Goal: Task Accomplishment & Management: Complete application form

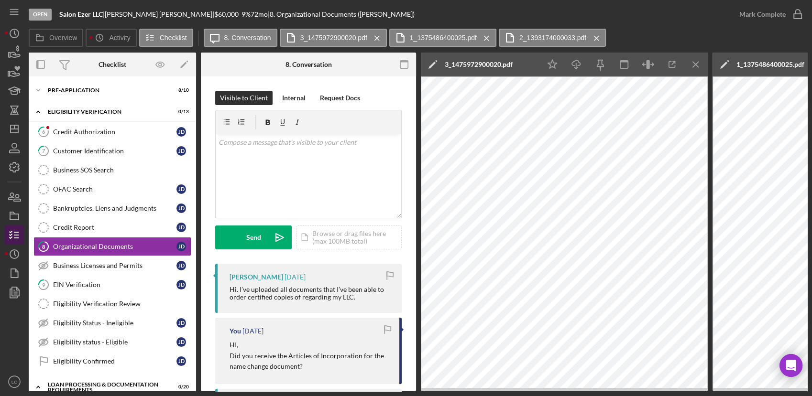
scroll to position [265, 0]
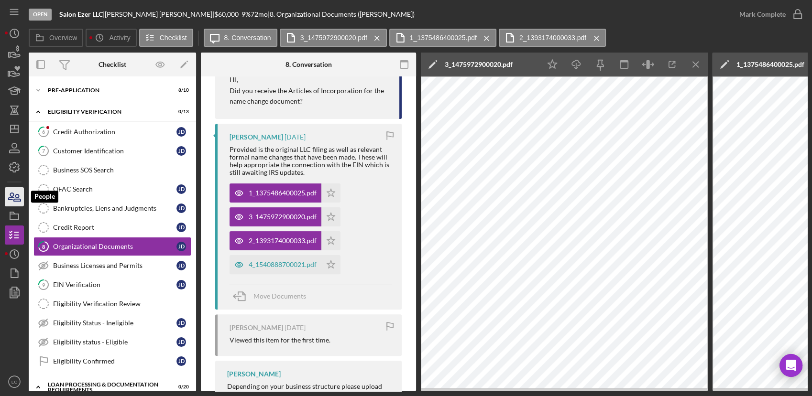
click at [15, 196] on icon "button" at bounding box center [17, 198] width 7 height 7
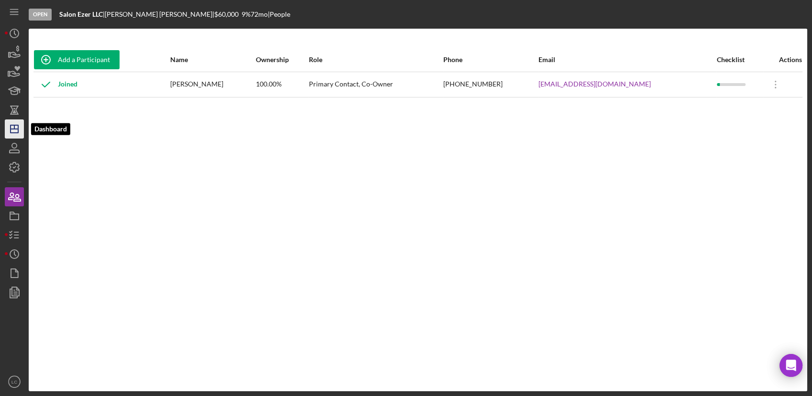
click at [8, 130] on icon "Icon/Dashboard" at bounding box center [14, 129] width 24 height 24
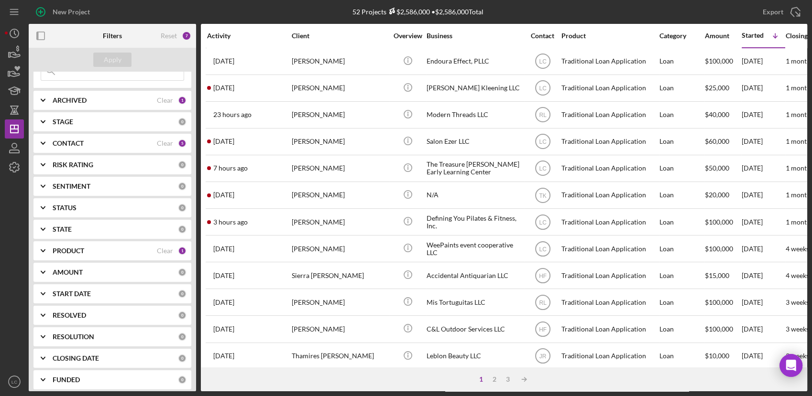
scroll to position [76, 0]
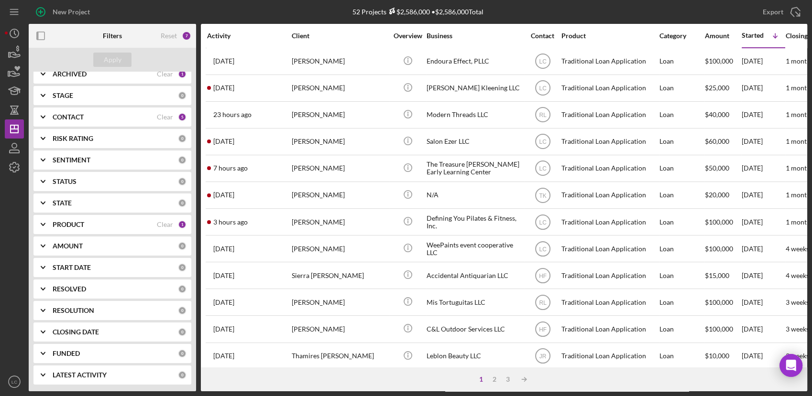
click at [74, 305] on div "RESOLUTION 0" at bounding box center [120, 310] width 134 height 19
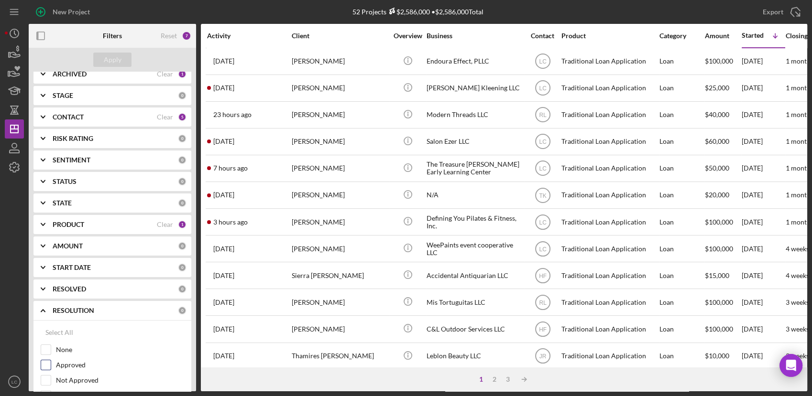
click at [57, 369] on label "Approved" at bounding box center [120, 365] width 128 height 10
click at [51, 369] on input "Approved" at bounding box center [46, 365] width 10 height 10
checkbox input "true"
click at [110, 59] on div "Apply" at bounding box center [113, 60] width 18 height 14
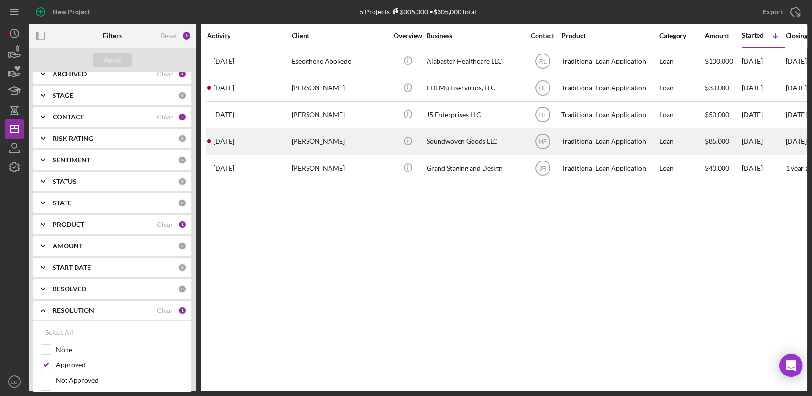
click at [439, 133] on div "Soundwoven Goods LLC" at bounding box center [474, 141] width 96 height 25
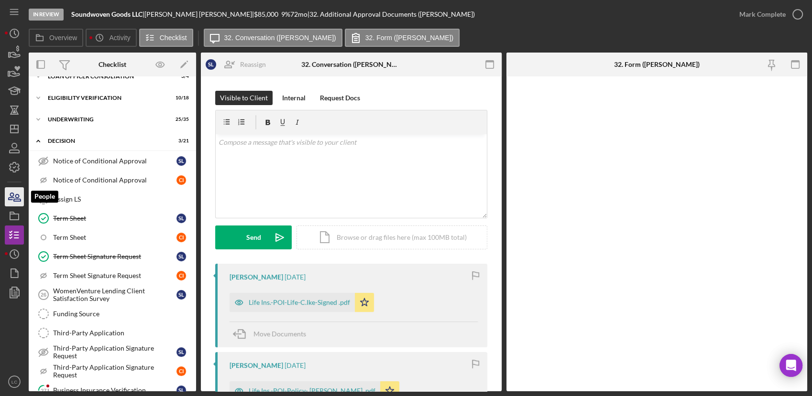
scroll to position [244, 0]
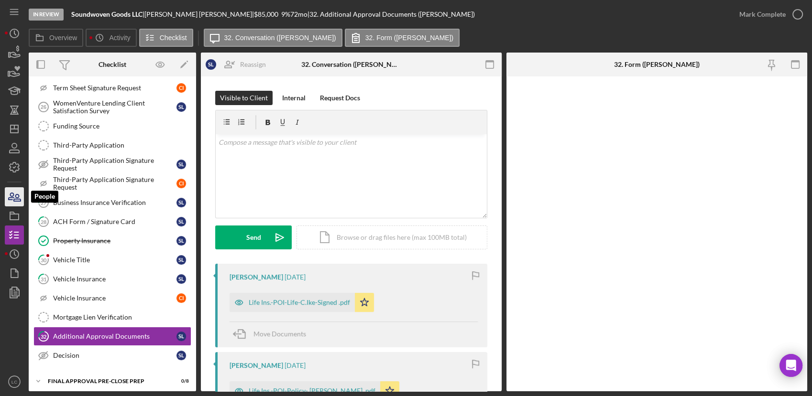
click at [15, 196] on icon "button" at bounding box center [17, 198] width 7 height 7
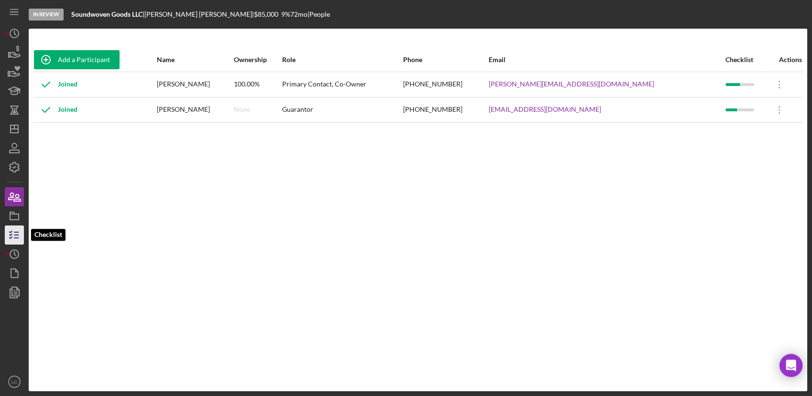
click at [17, 232] on line "button" at bounding box center [16, 232] width 4 height 0
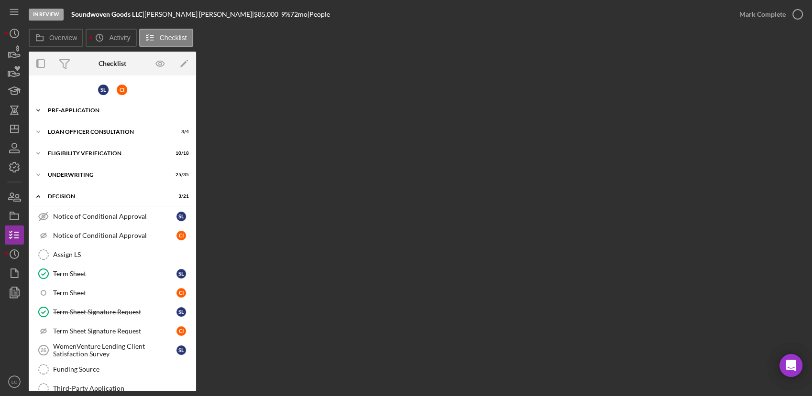
click at [40, 109] on polyline at bounding box center [38, 110] width 3 height 2
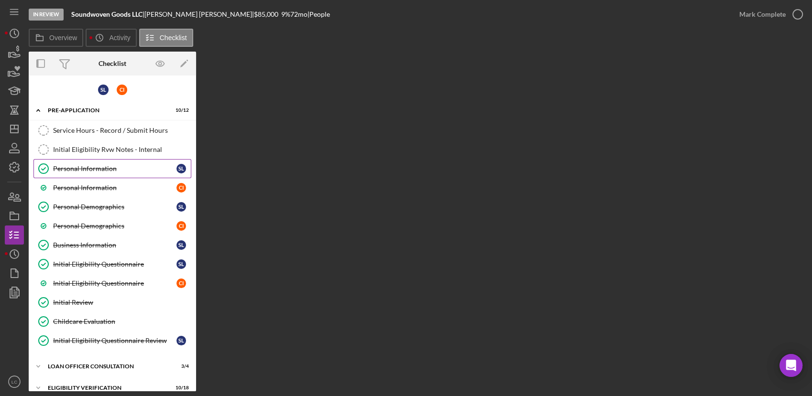
click at [74, 172] on link "Personal Information Personal Information S L" at bounding box center [112, 168] width 158 height 19
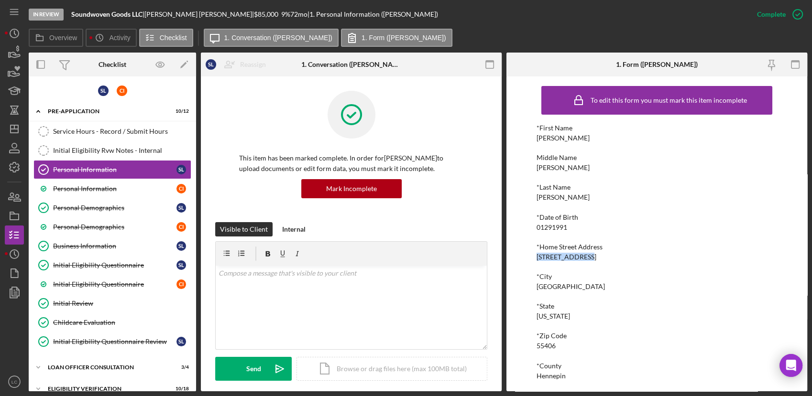
drag, startPoint x: 587, startPoint y: 257, endPoint x: 535, endPoint y: 259, distance: 51.2
click at [536, 259] on div "*Home Street Address [STREET_ADDRESS]" at bounding box center [656, 252] width 240 height 18
copy div "[STREET_ADDRESS]"
click at [98, 89] on div "S L" at bounding box center [103, 91] width 11 height 11
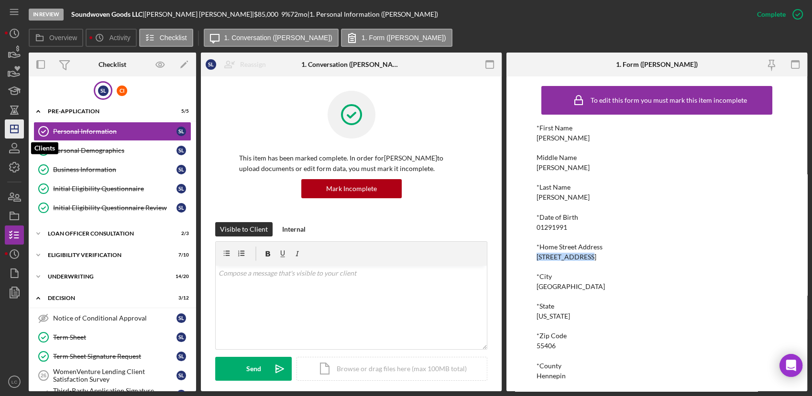
click at [6, 134] on icon "Icon/Dashboard" at bounding box center [14, 129] width 24 height 24
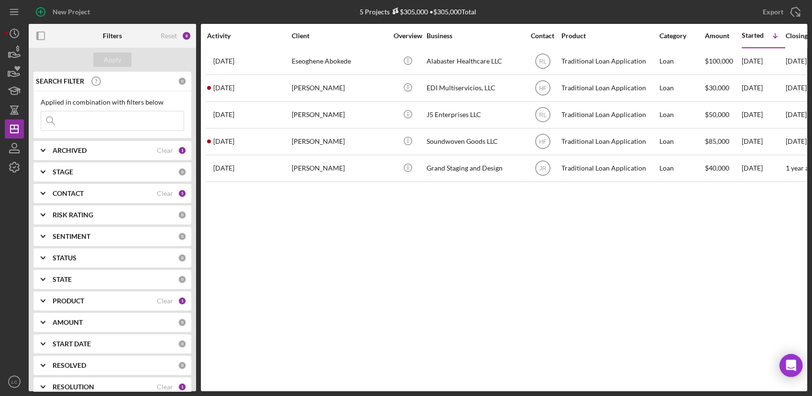
click at [42, 365] on polyline at bounding box center [43, 366] width 4 height 2
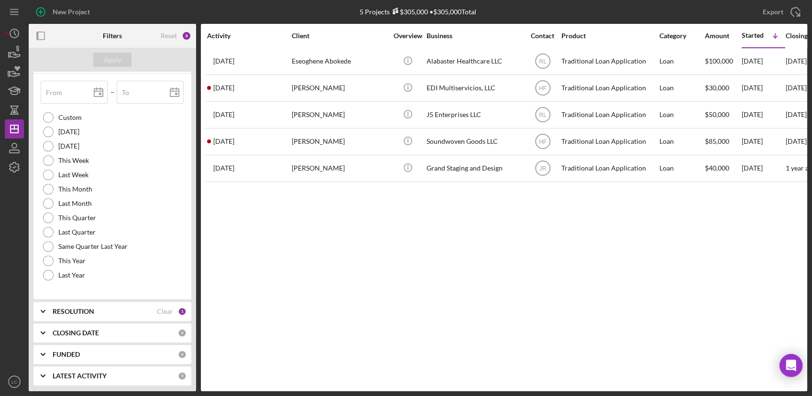
scroll to position [303, 0]
click at [42, 308] on icon "Icon/Expander" at bounding box center [43, 311] width 24 height 24
click at [45, 362] on input "Approved" at bounding box center [46, 366] width 10 height 10
checkbox input "false"
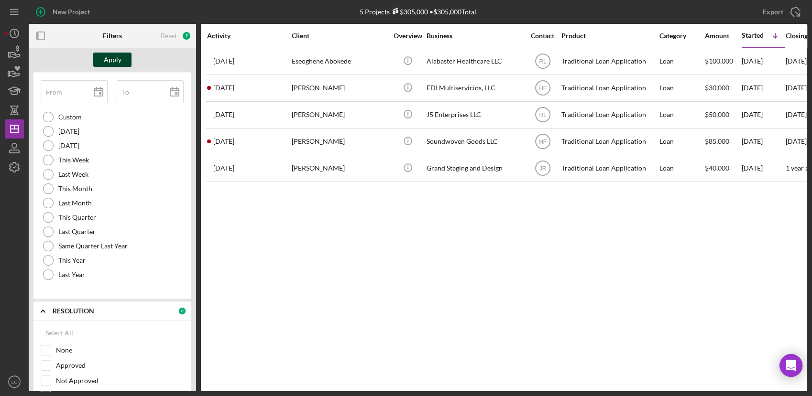
click at [115, 55] on div "Apply" at bounding box center [113, 60] width 18 height 14
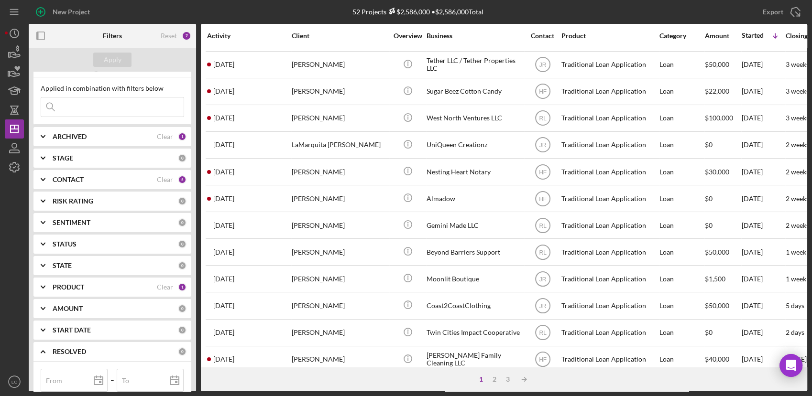
scroll to position [0, 0]
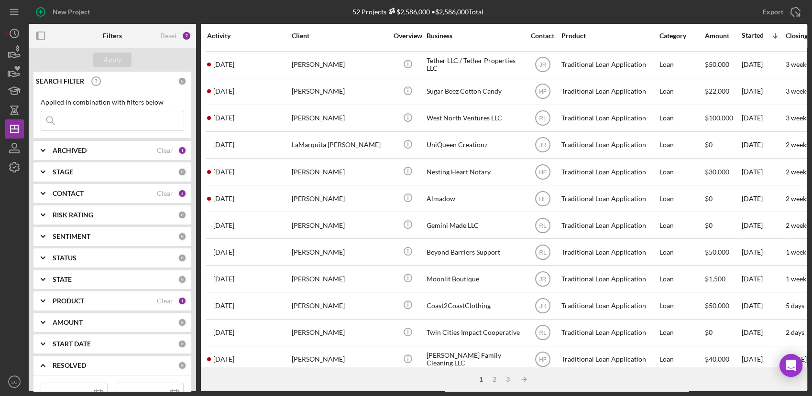
click at [53, 193] on icon "Icon/Expander" at bounding box center [43, 194] width 24 height 24
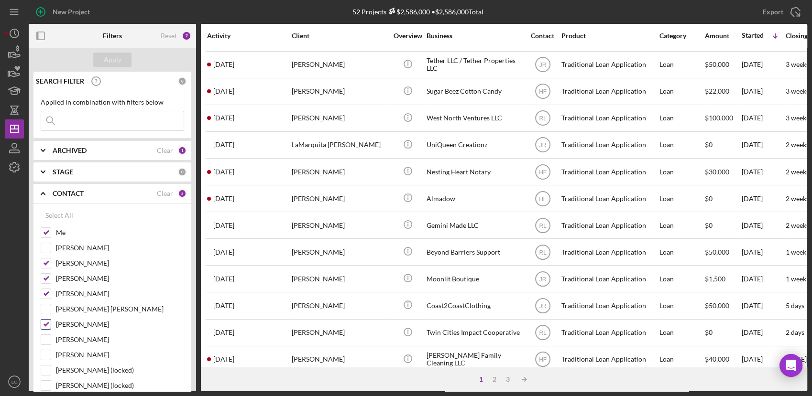
click at [46, 320] on input "[PERSON_NAME]" at bounding box center [46, 325] width 10 height 10
checkbox input "false"
click at [45, 296] on input "[PERSON_NAME]" at bounding box center [46, 294] width 10 height 10
checkbox input "false"
click at [46, 276] on input "[PERSON_NAME]" at bounding box center [46, 279] width 10 height 10
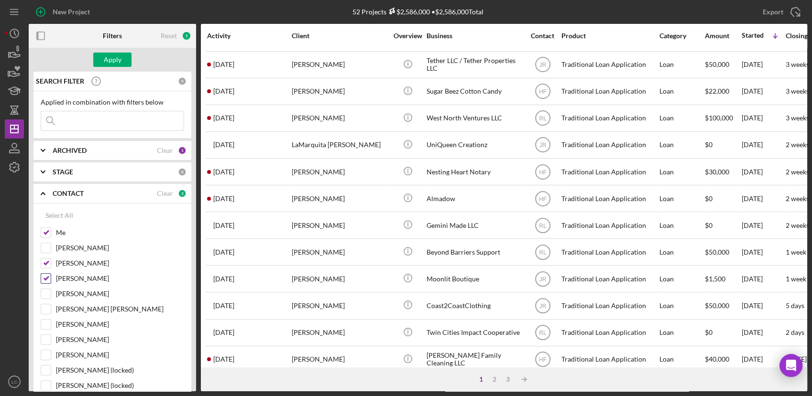
checkbox input "false"
click at [44, 260] on input "[PERSON_NAME]" at bounding box center [46, 264] width 10 height 10
checkbox input "false"
click at [120, 63] on div "Apply" at bounding box center [113, 60] width 18 height 14
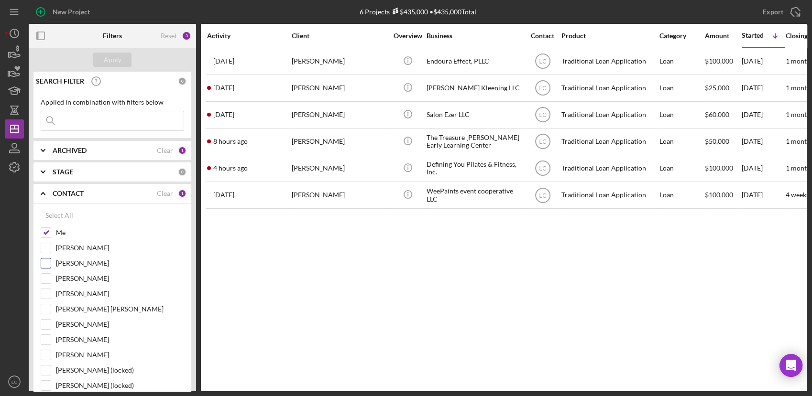
click at [43, 266] on input "[PERSON_NAME]" at bounding box center [46, 264] width 10 height 10
checkbox input "true"
click at [106, 56] on div "Apply" at bounding box center [113, 60] width 18 height 14
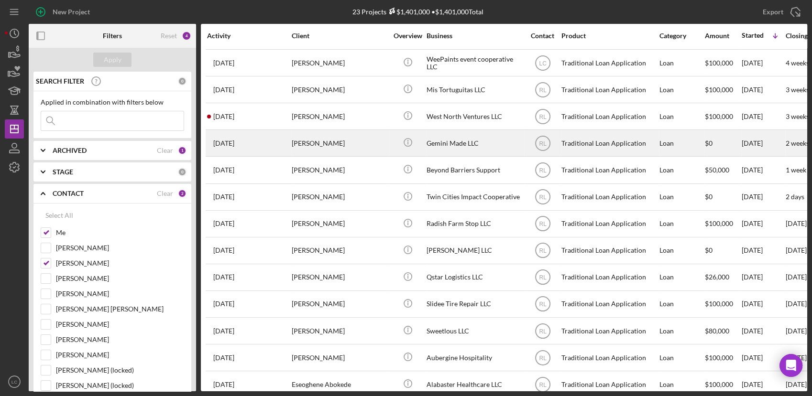
scroll to position [212, 0]
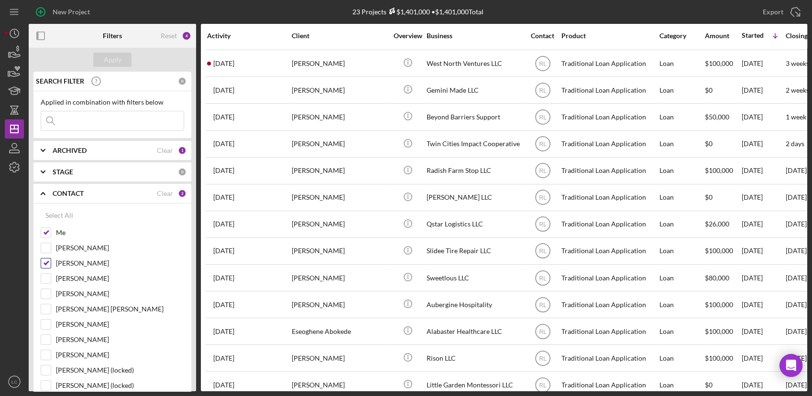
click at [47, 263] on input "[PERSON_NAME]" at bounding box center [46, 264] width 10 height 10
checkbox input "false"
click at [45, 291] on input "[PERSON_NAME]" at bounding box center [46, 294] width 10 height 10
checkbox input "true"
click at [112, 59] on div "Apply" at bounding box center [113, 60] width 18 height 14
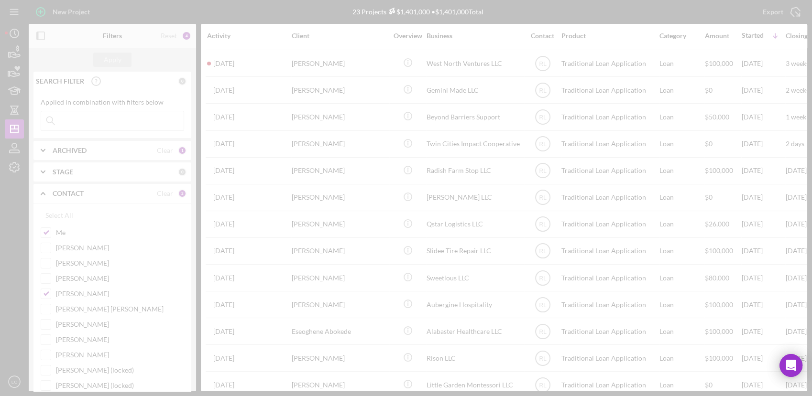
scroll to position [175, 0]
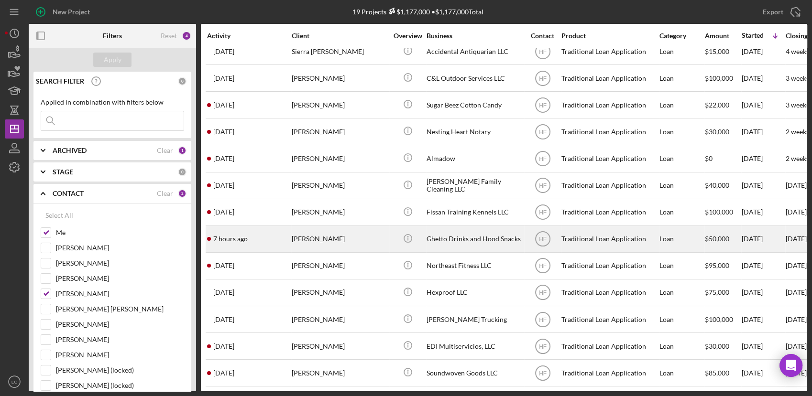
click at [462, 229] on div "Ghetto Drinks and Hood Snacks" at bounding box center [474, 239] width 96 height 25
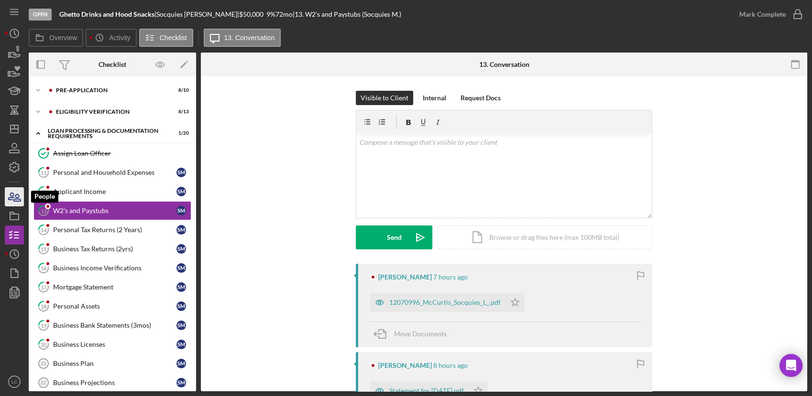
click at [9, 197] on icon "button" at bounding box center [14, 197] width 24 height 24
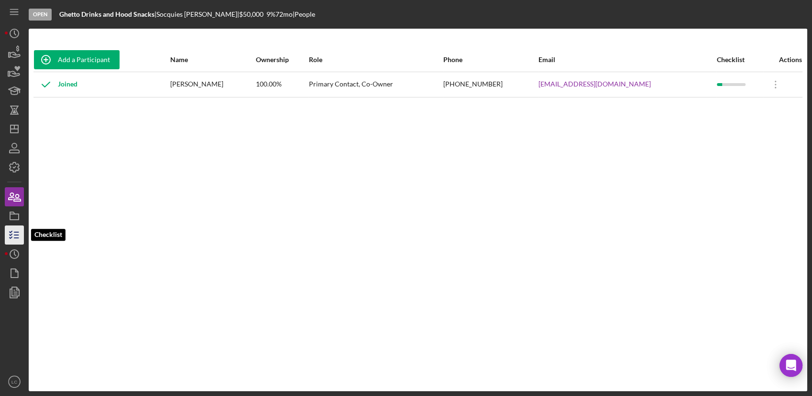
click at [19, 232] on icon "button" at bounding box center [14, 235] width 24 height 24
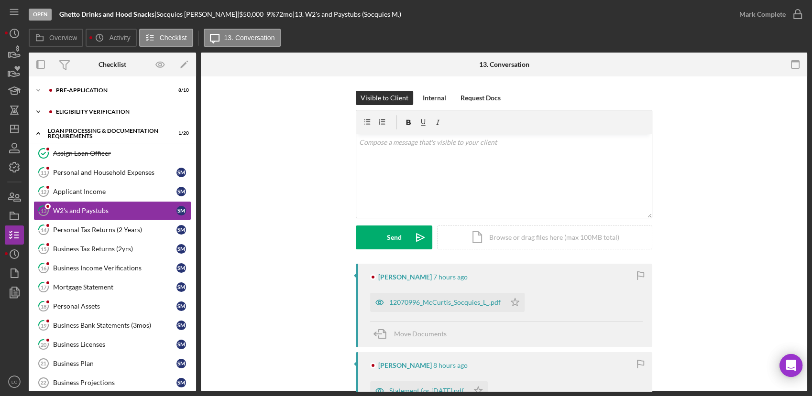
click at [38, 110] on icon "Icon/Expander" at bounding box center [38, 111] width 19 height 19
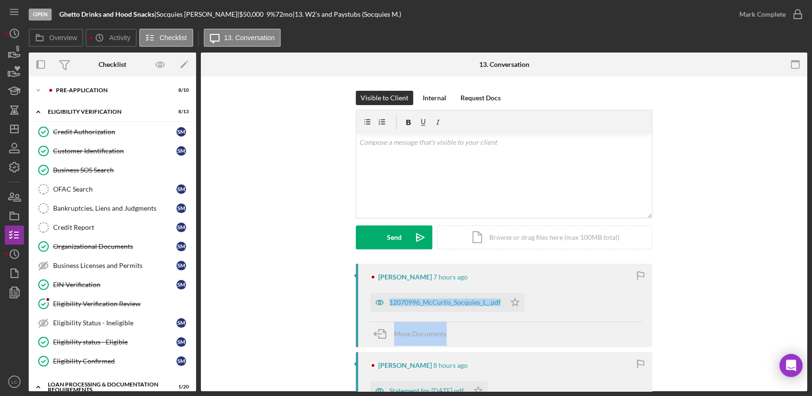
click at [811, 396] on html "Open Ghetto Drinks and Hood Snacks | [PERSON_NAME] | $50,000 $50,000 9 % 72 mo …" at bounding box center [406, 198] width 812 height 396
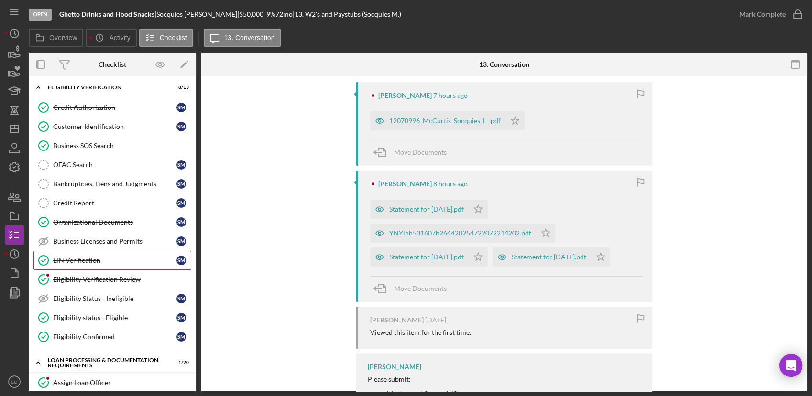
scroll to position [0, 0]
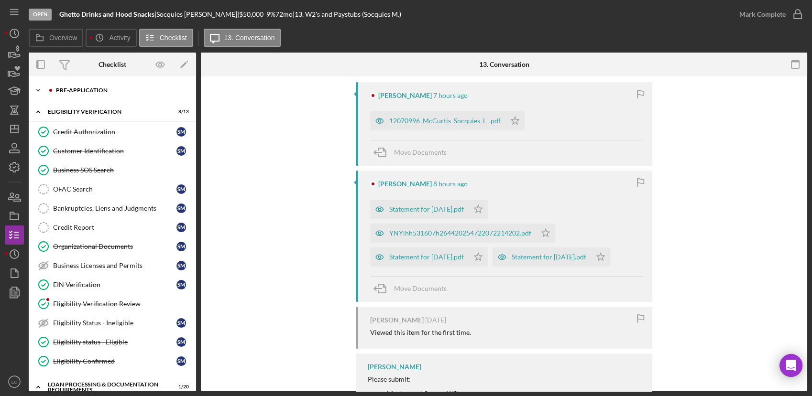
click at [34, 94] on icon "Icon/Expander" at bounding box center [38, 90] width 19 height 19
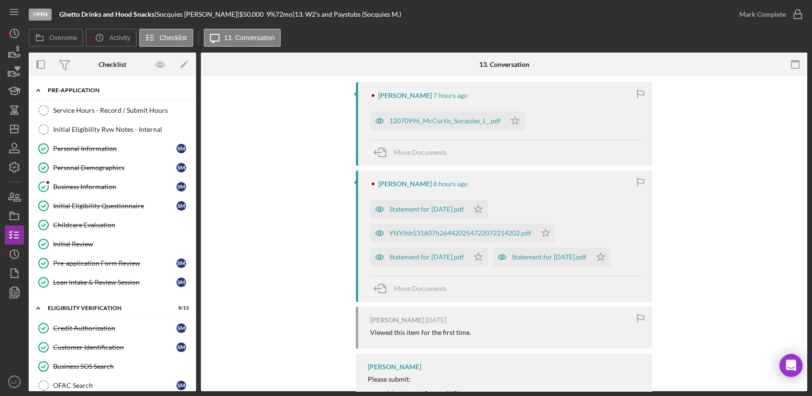
click at [37, 88] on icon "Icon/Expander" at bounding box center [38, 90] width 19 height 19
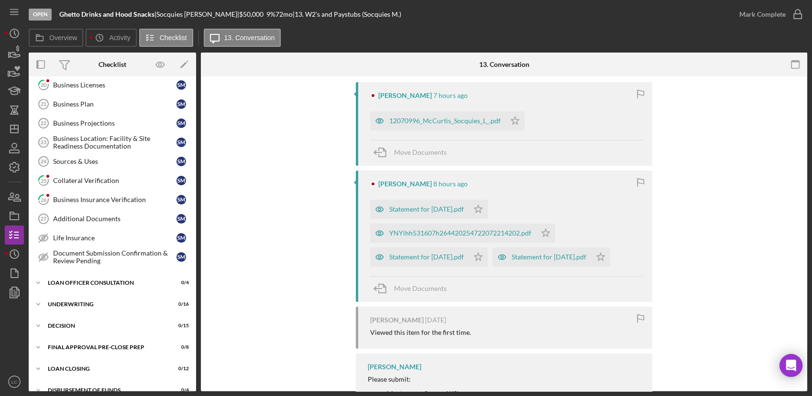
scroll to position [584, 0]
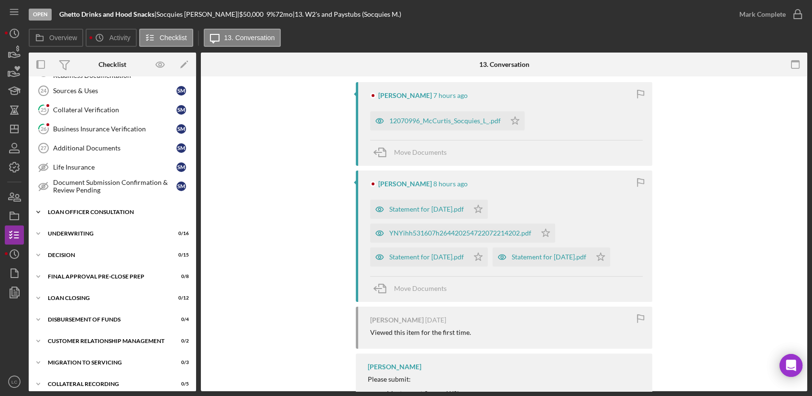
click at [42, 208] on icon "Icon/Expander" at bounding box center [38, 212] width 19 height 19
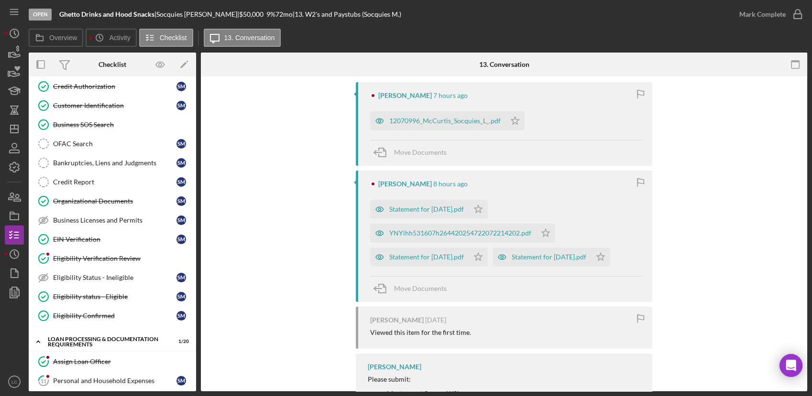
scroll to position [0, 0]
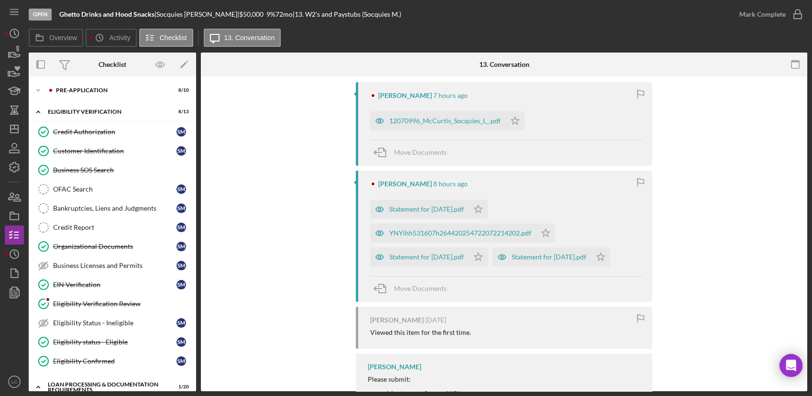
click at [753, 145] on div "[PERSON_NAME] 7 hours ago 12070996_McCurtis_Socquies_L_.pdf Icon/Star Move Docu…" at bounding box center [504, 296] width 578 height 429
